Goal: Transaction & Acquisition: Book appointment/travel/reservation

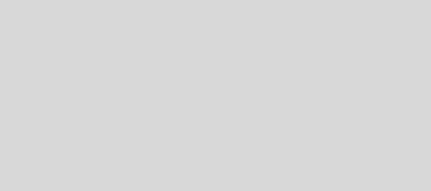
select select "es"
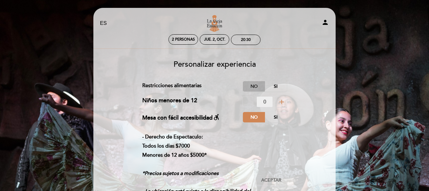
click at [258, 85] on label "No" at bounding box center [254, 86] width 22 height 10
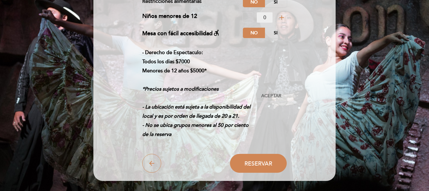
scroll to position [95, 0]
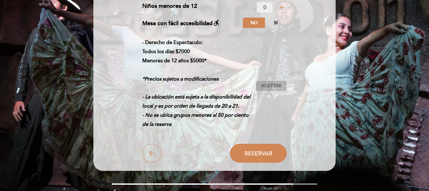
click at [269, 85] on span "Aceptar" at bounding box center [271, 86] width 20 height 7
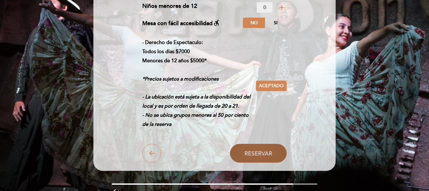
click at [261, 155] on span "Reservar" at bounding box center [258, 153] width 28 height 7
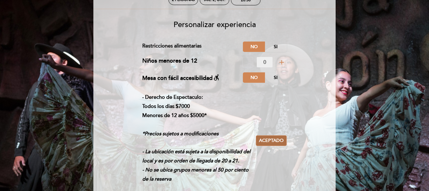
scroll to position [126, 0]
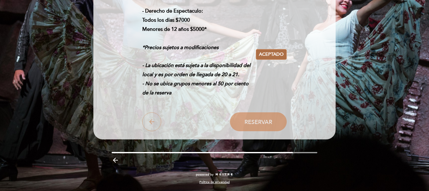
click at [268, 55] on span "Aceptado" at bounding box center [271, 54] width 25 height 7
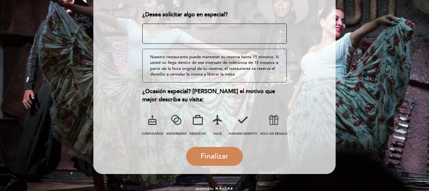
scroll to position [111, 0]
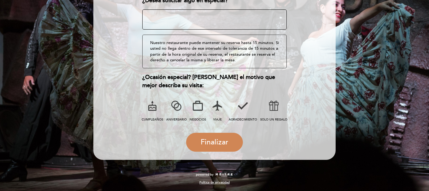
click at [175, 107] on icon at bounding box center [176, 106] width 16 height 16
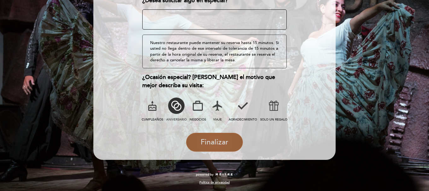
click at [212, 140] on span "Finalizar" at bounding box center [215, 142] width 28 height 9
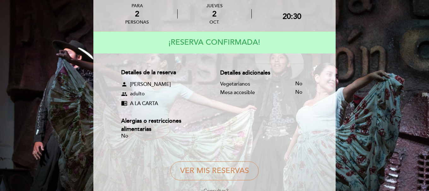
scroll to position [0, 0]
